Goal: Task Accomplishment & Management: Use online tool/utility

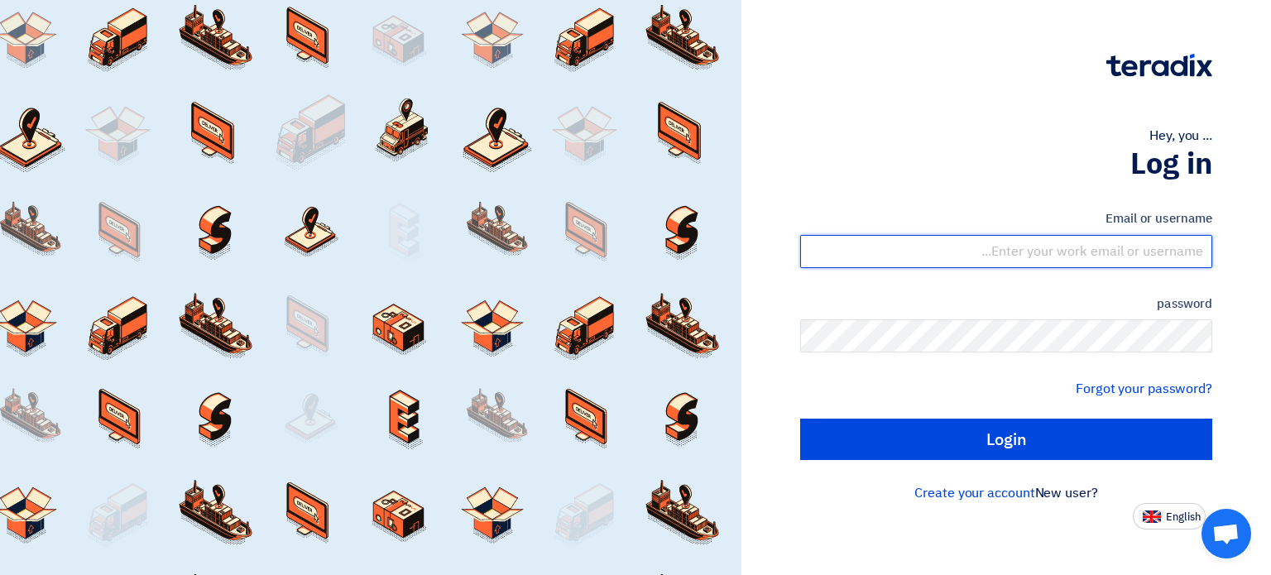
click at [1022, 261] on input "text" at bounding box center [1006, 251] width 412 height 33
type input "[EMAIL_ADDRESS][DOMAIN_NAME]"
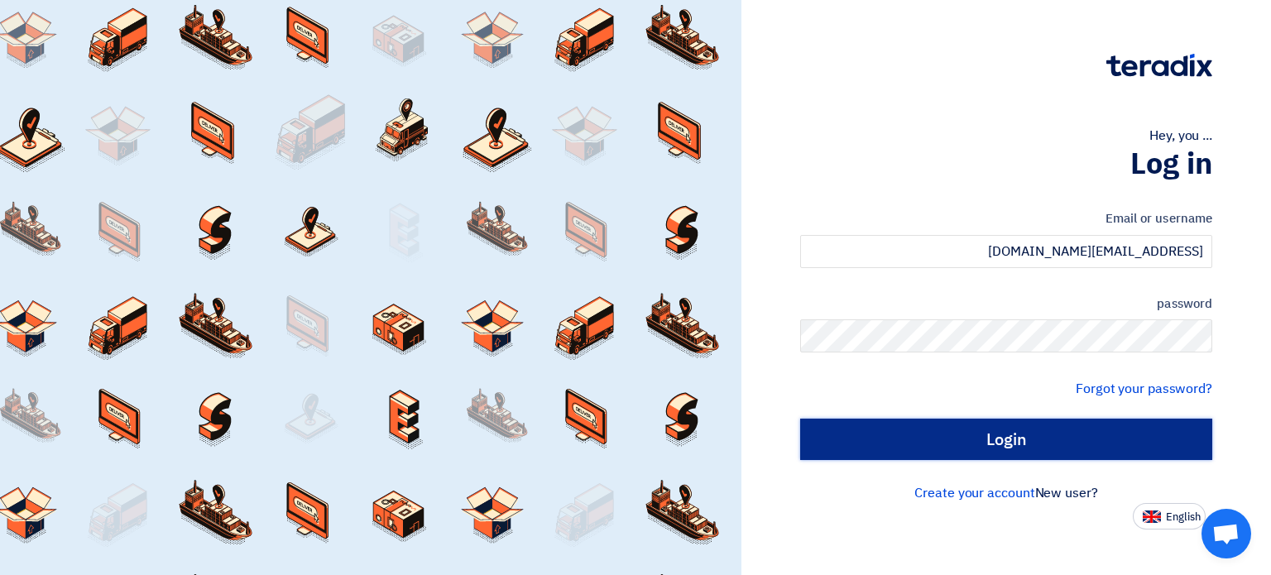
click at [1060, 433] on input "Login" at bounding box center [1006, 439] width 412 height 41
type input "Sign in"
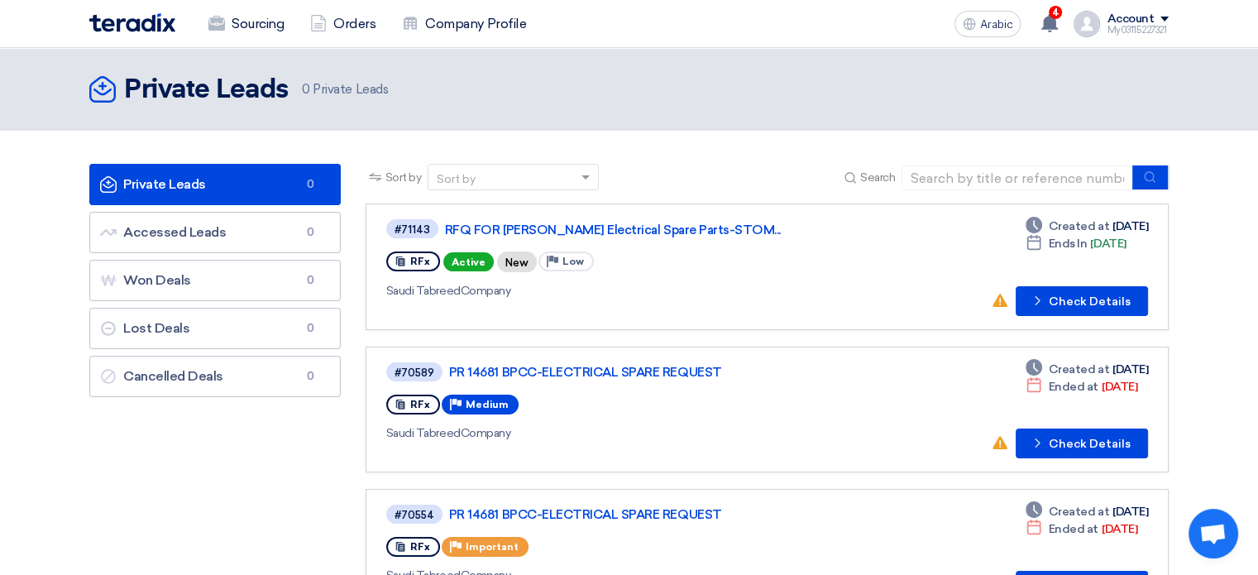
scroll to position [83, 0]
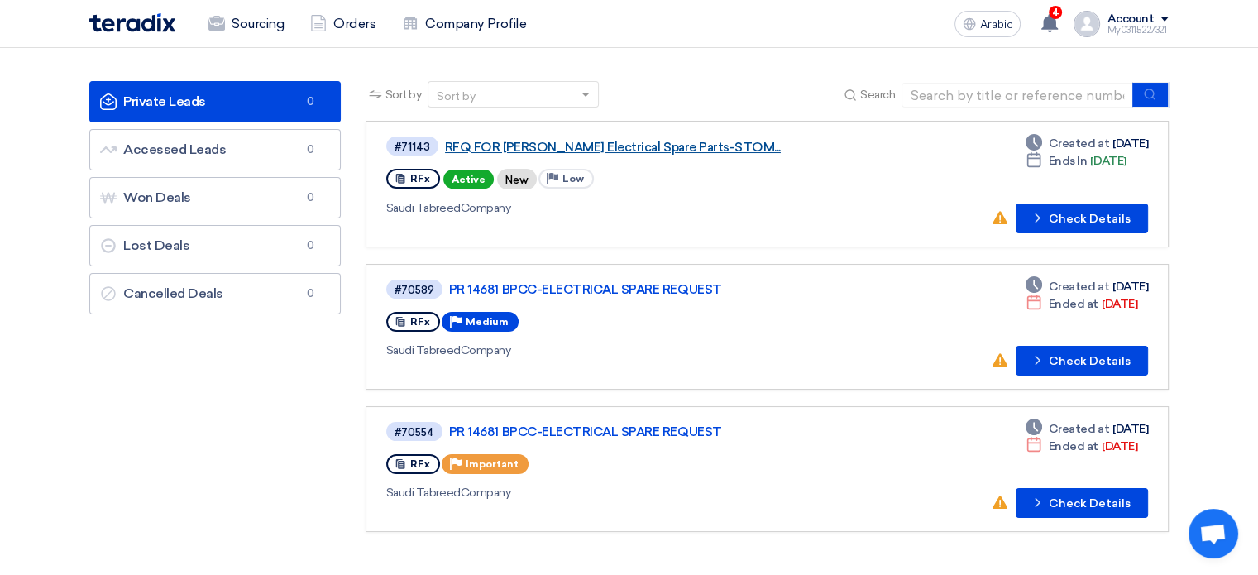
click at [571, 142] on font "RFQ FOR [PERSON_NAME] Electrical Spare Parts-STOM..." at bounding box center [613, 147] width 336 height 15
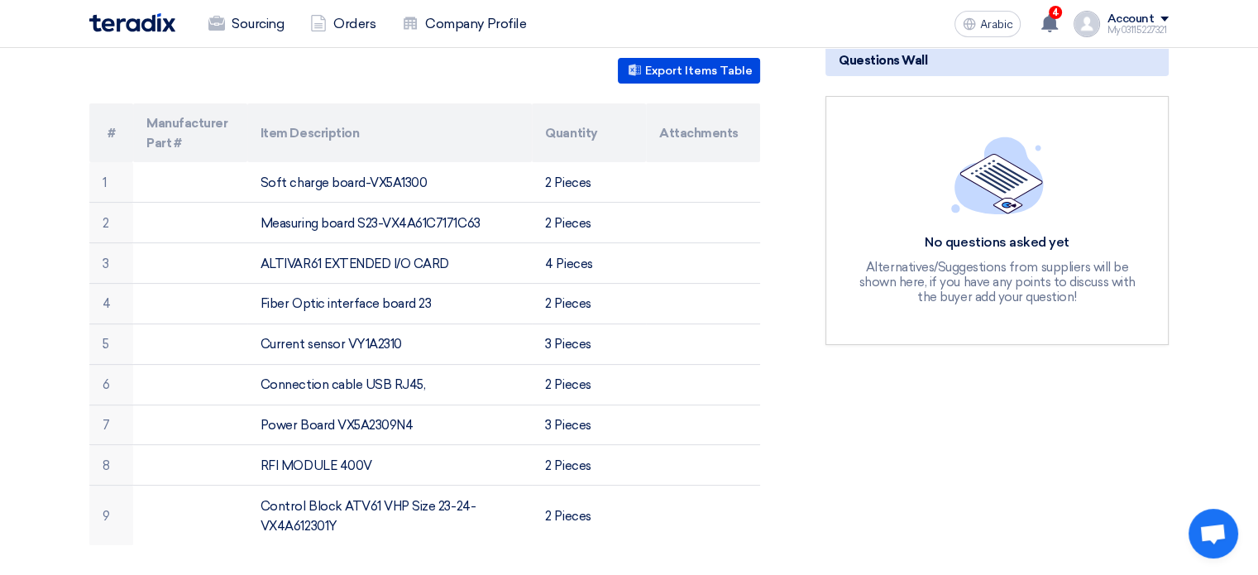
scroll to position [331, 0]
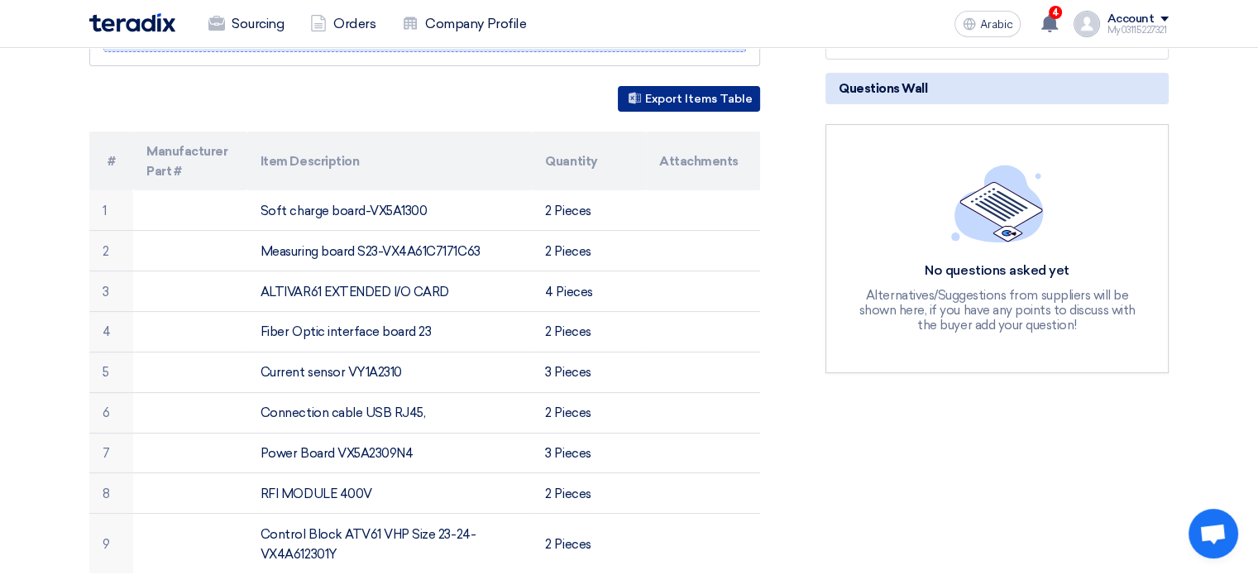
click at [655, 106] on font "Export Items Table" at bounding box center [699, 99] width 108 height 14
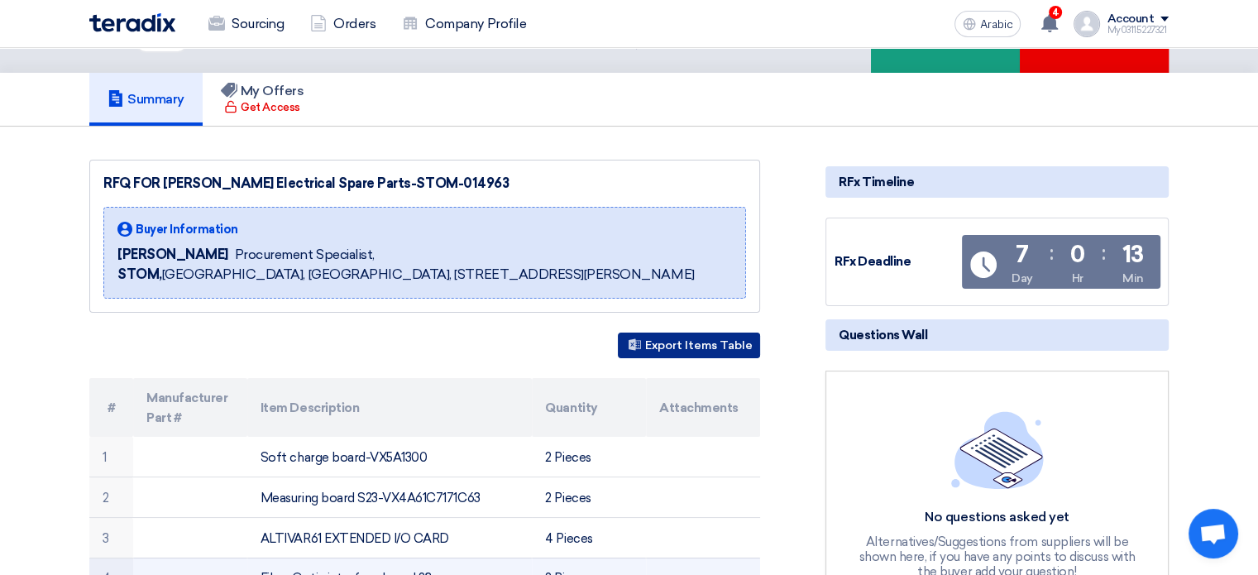
scroll to position [83, 0]
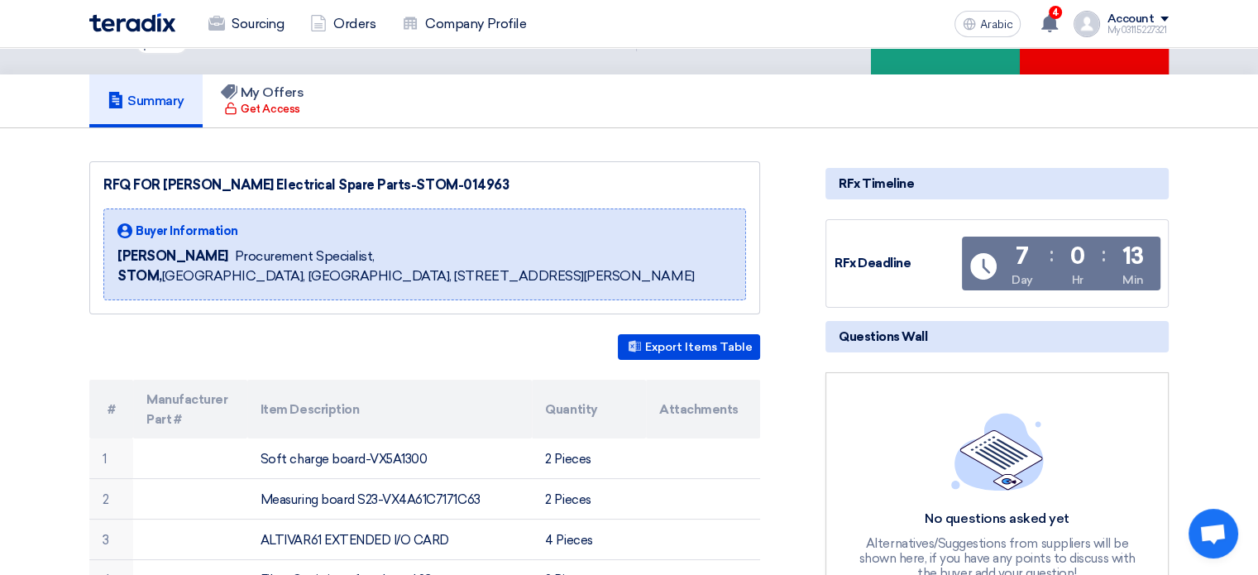
drag, startPoint x: 454, startPoint y: 184, endPoint x: 82, endPoint y: 183, distance: 372.2
copy font "RFQ FOR [PERSON_NAME] Electrical Spare Parts-STOM-014963"
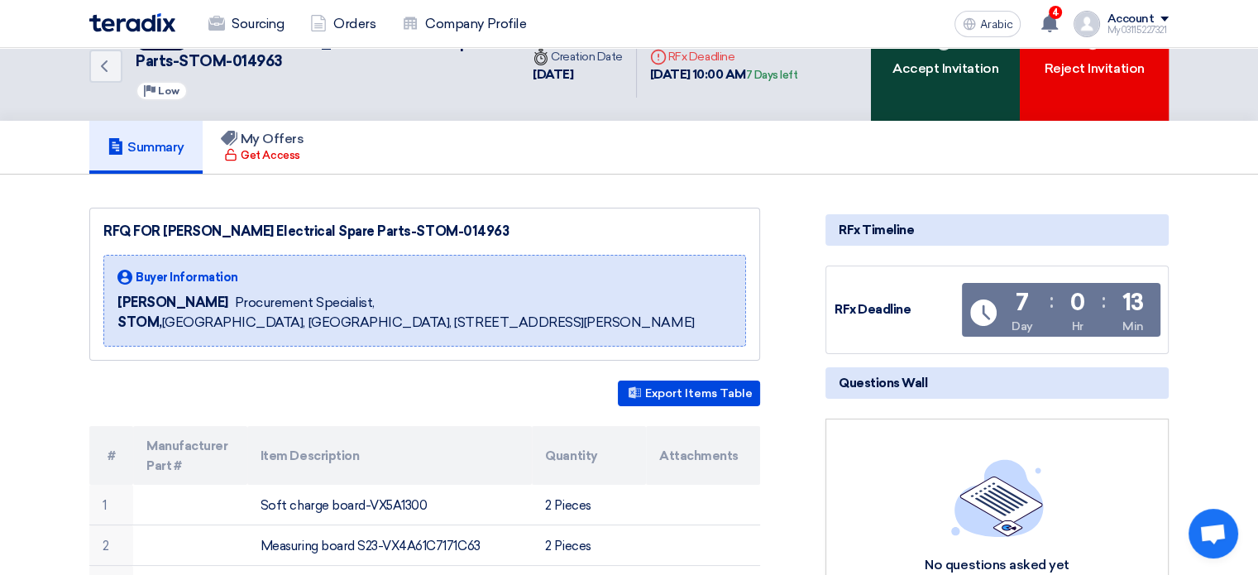
scroll to position [0, 0]
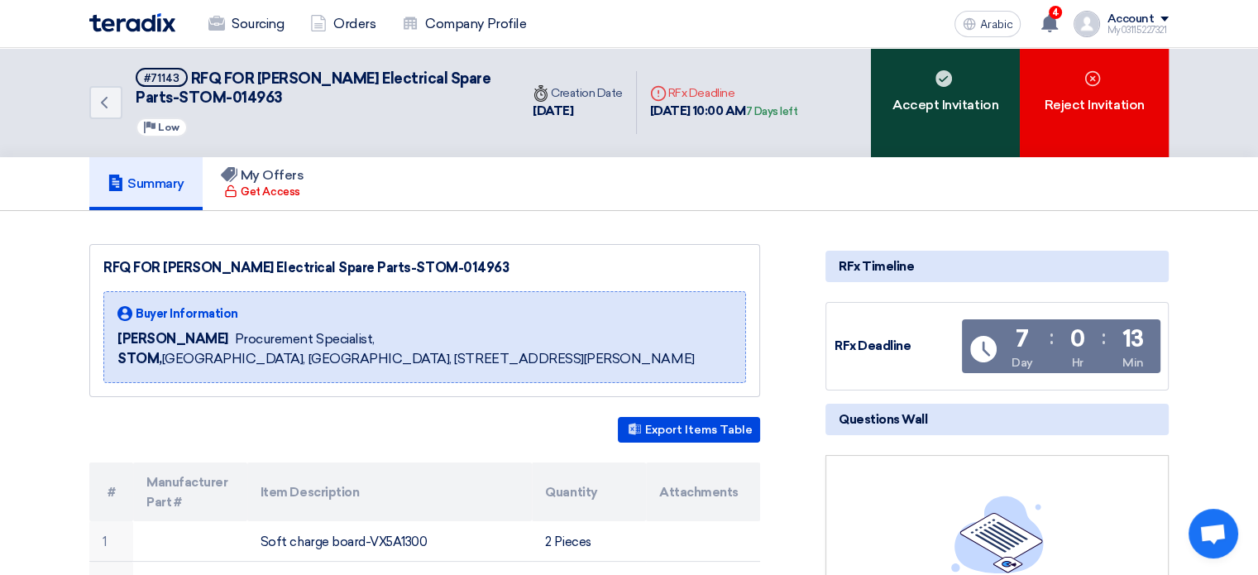
click at [933, 95] on font "Accept Invitation" at bounding box center [946, 105] width 106 height 20
